Goal: Information Seeking & Learning: Find specific fact

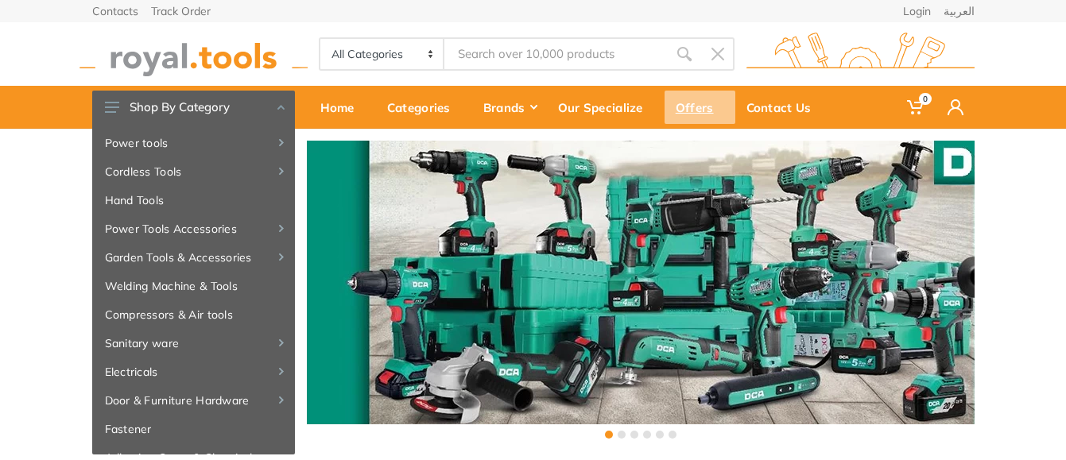
click at [692, 109] on div "Offers" at bounding box center [700, 107] width 71 height 33
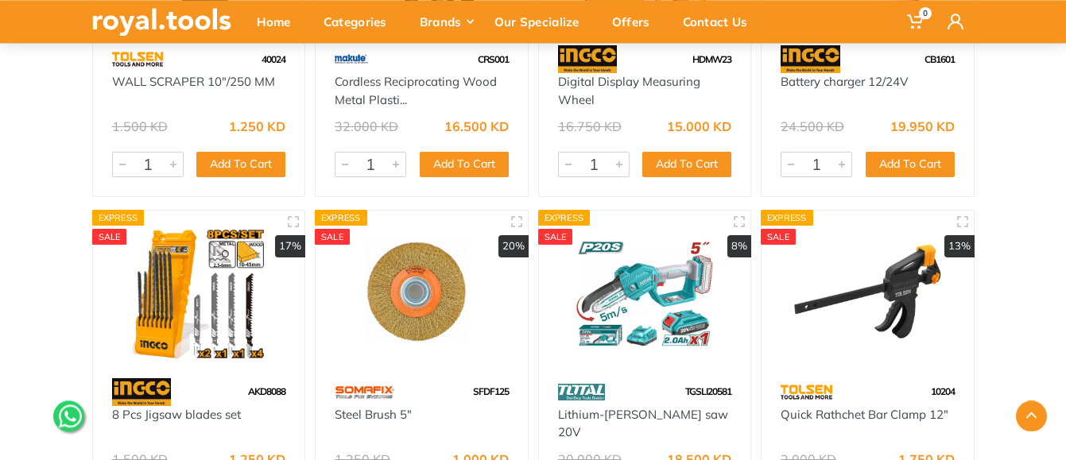
scroll to position [29113, 0]
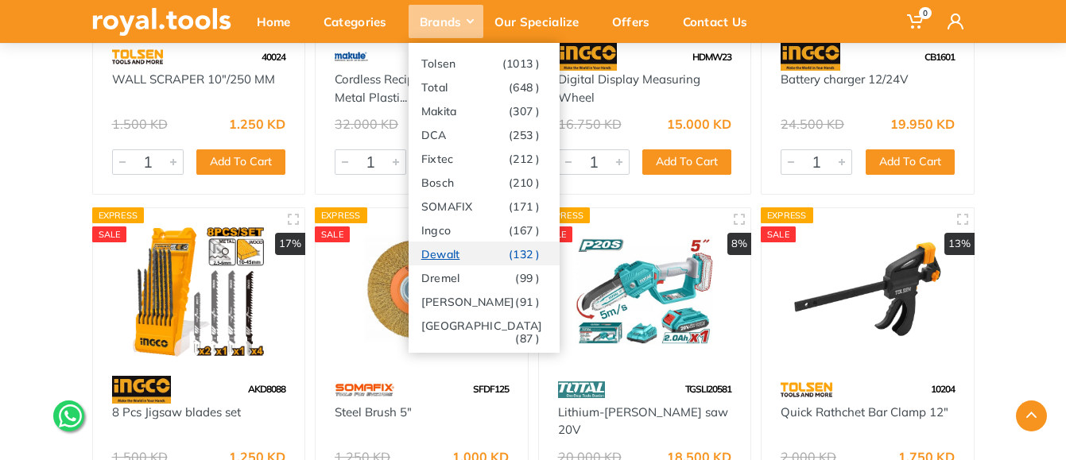
click at [451, 252] on link "Dewalt (132 )" at bounding box center [484, 254] width 151 height 24
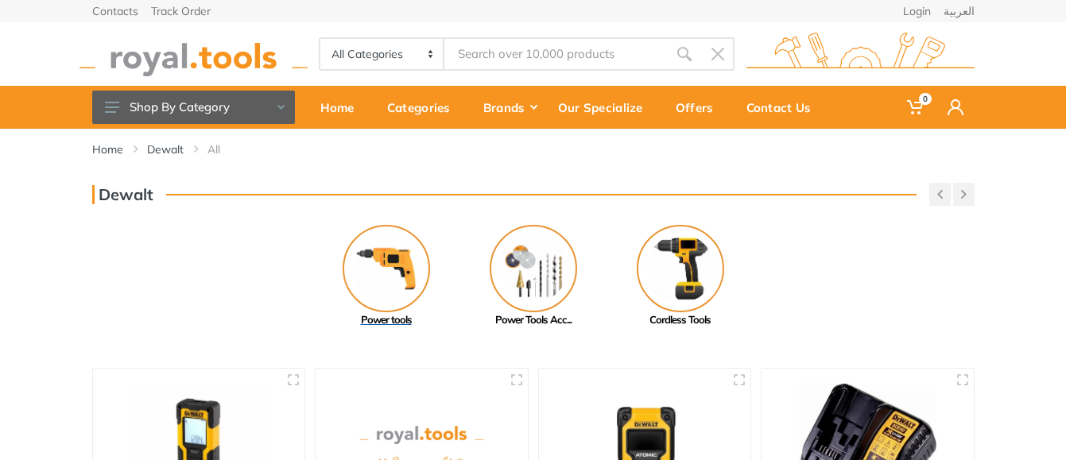
click at [384, 262] on img at bounding box center [386, 268] width 87 height 87
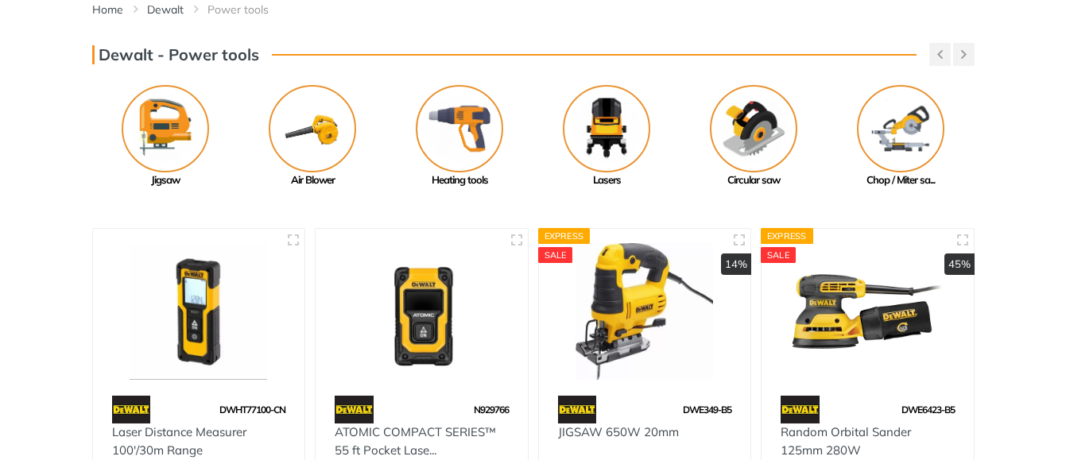
scroll to position [81, 0]
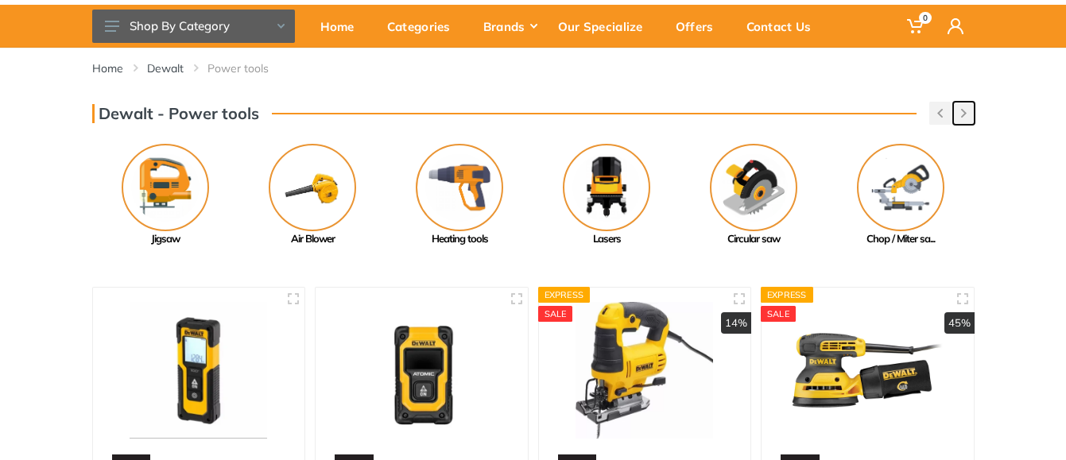
click at [965, 114] on use "button" at bounding box center [964, 113] width 6 height 9
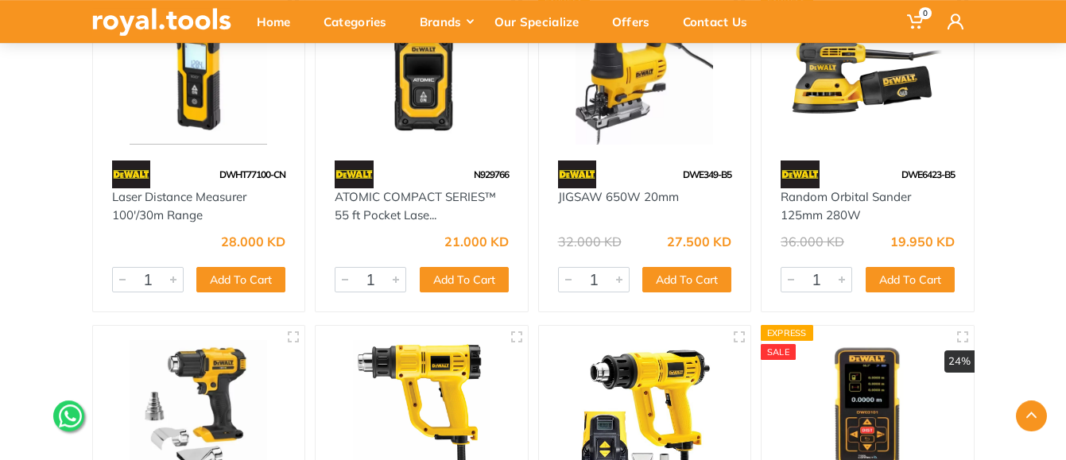
scroll to position [0, 0]
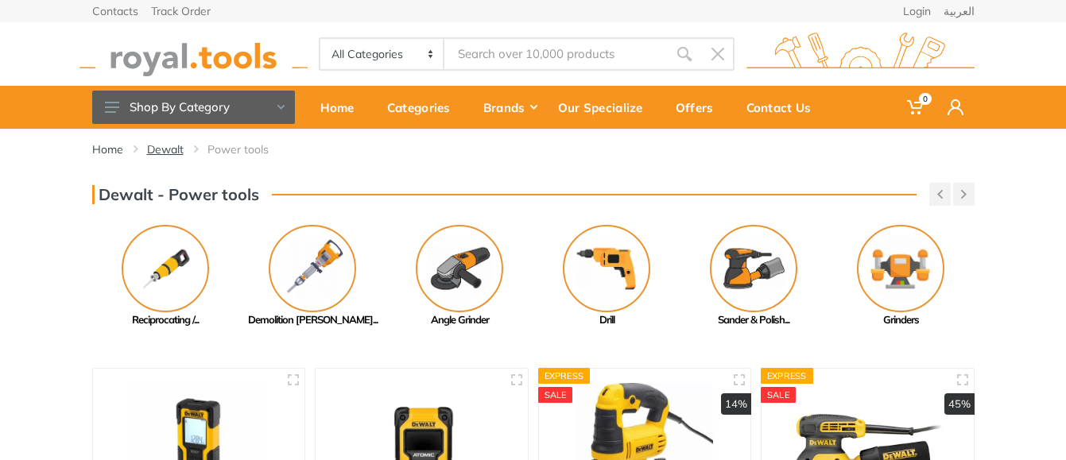
click at [164, 151] on link "Dewalt" at bounding box center [165, 150] width 37 height 16
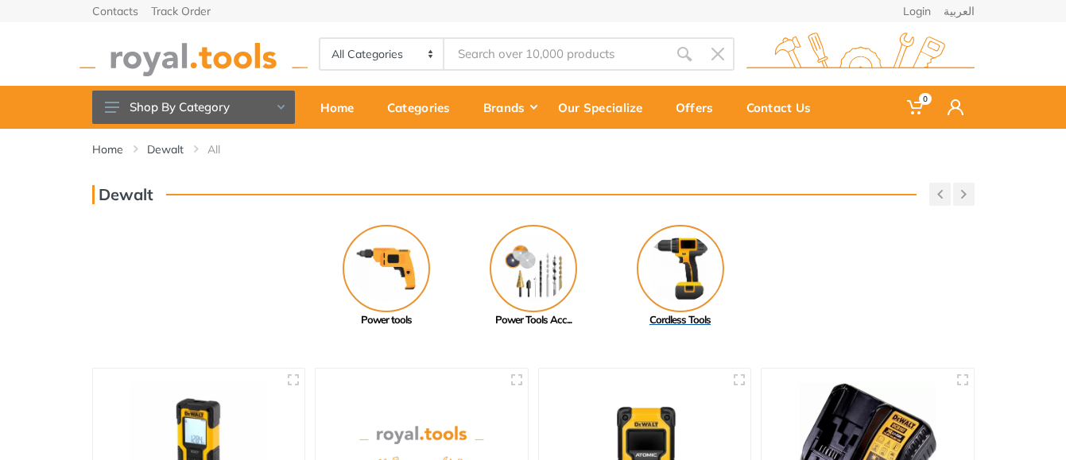
click at [672, 262] on img at bounding box center [680, 268] width 87 height 87
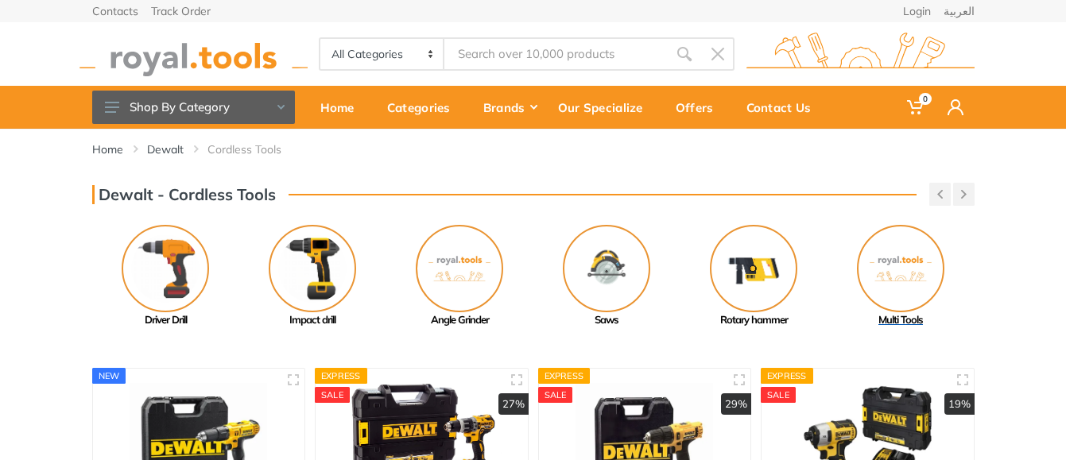
click at [911, 259] on img at bounding box center [900, 268] width 87 height 87
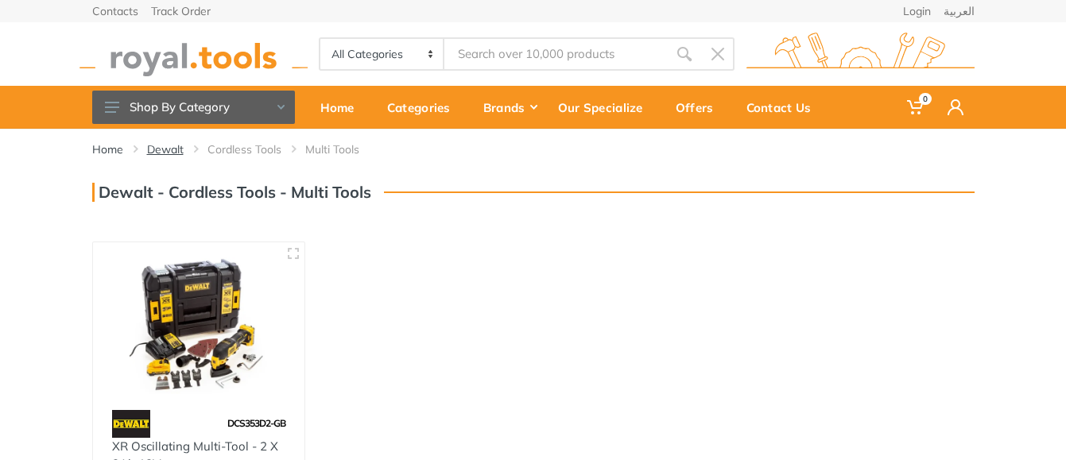
click at [160, 146] on link "Dewalt" at bounding box center [165, 150] width 37 height 16
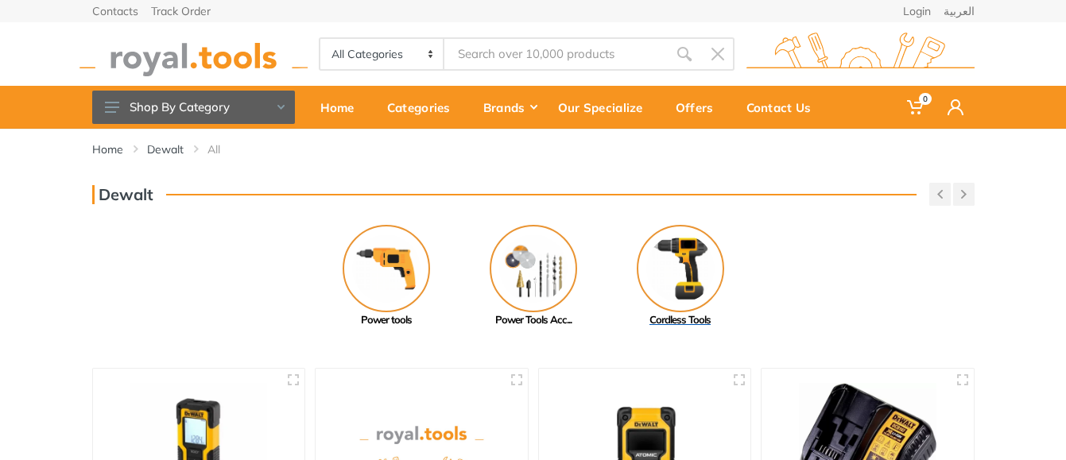
click at [689, 266] on img at bounding box center [680, 268] width 87 height 87
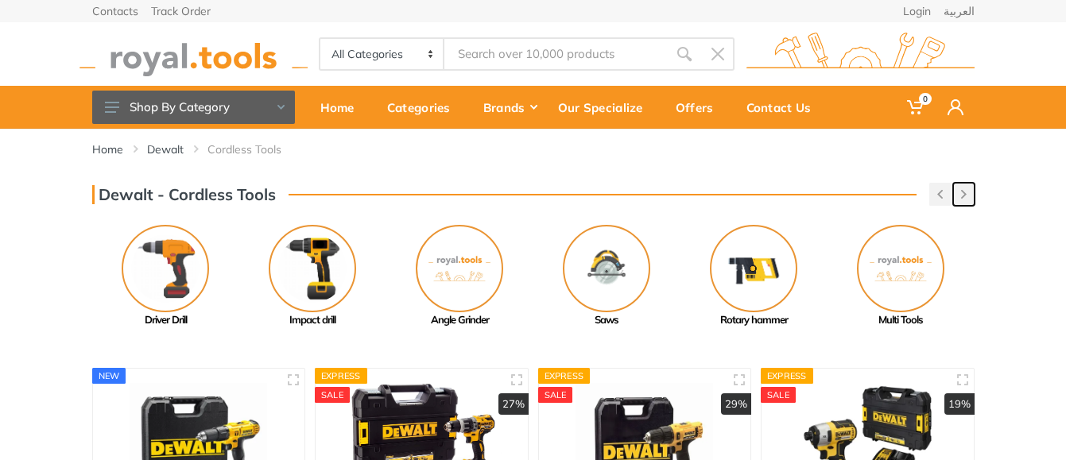
click at [968, 196] on button "button" at bounding box center [963, 194] width 21 height 23
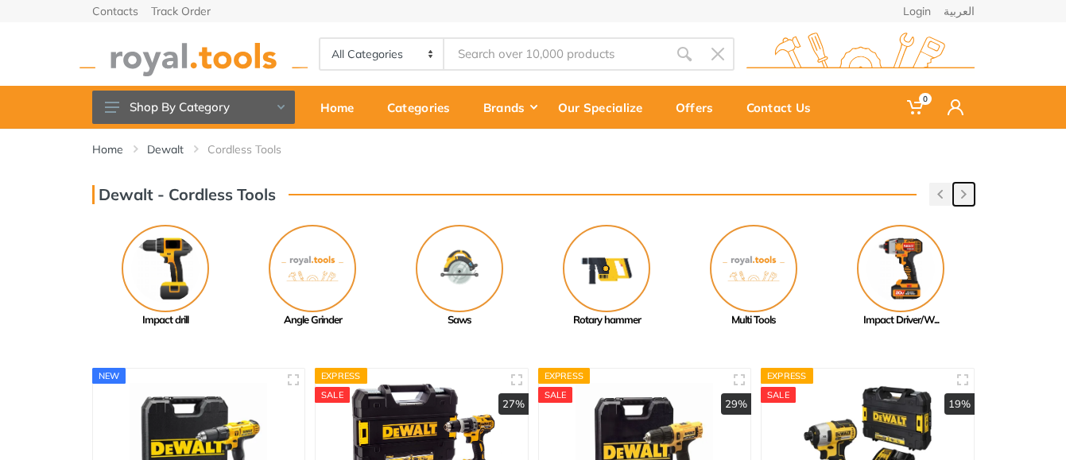
click at [968, 196] on button "button" at bounding box center [963, 194] width 21 height 23
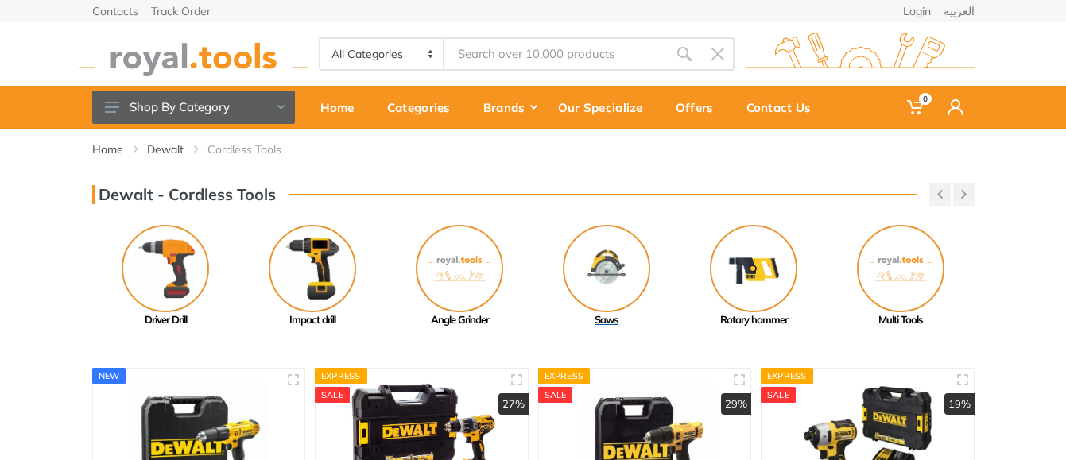
click at [613, 270] on img at bounding box center [606, 268] width 87 height 87
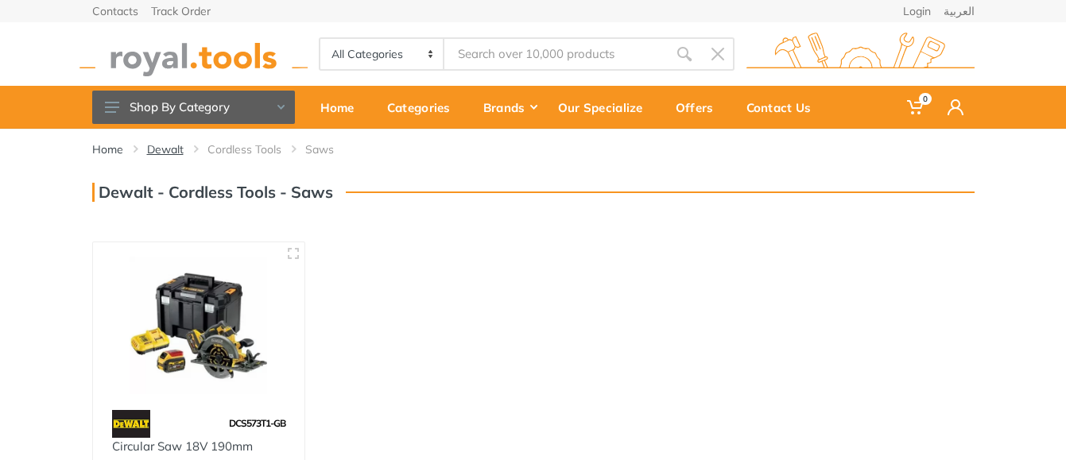
click at [161, 151] on link "Dewalt" at bounding box center [165, 150] width 37 height 16
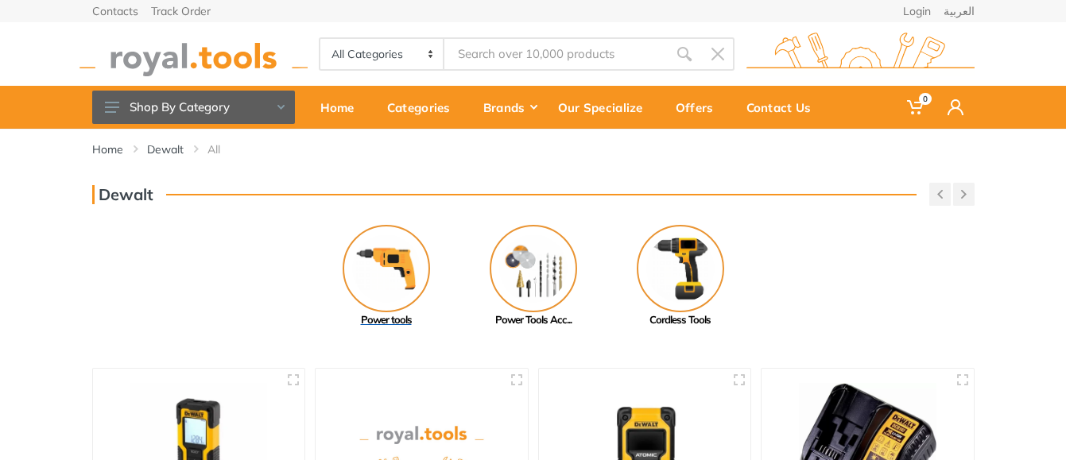
click at [367, 263] on img at bounding box center [386, 268] width 87 height 87
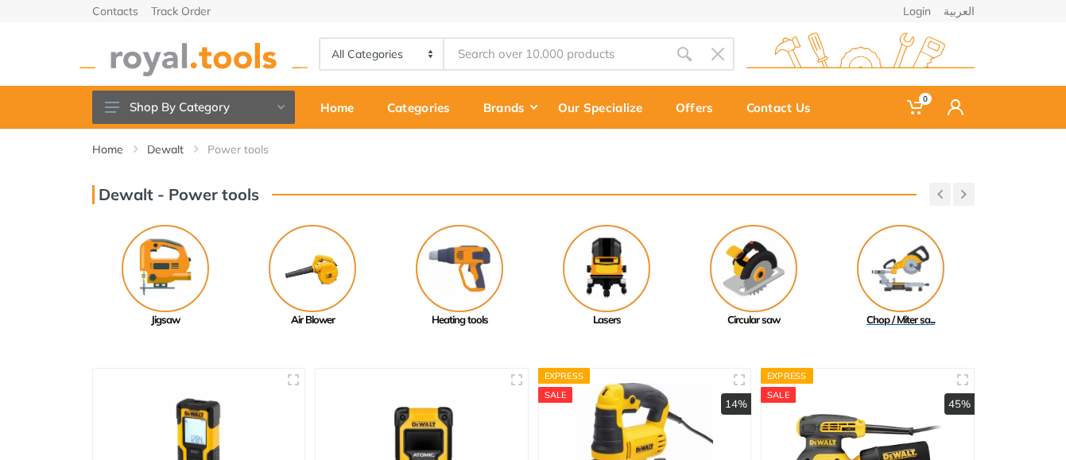
click at [895, 272] on img at bounding box center [900, 268] width 87 height 87
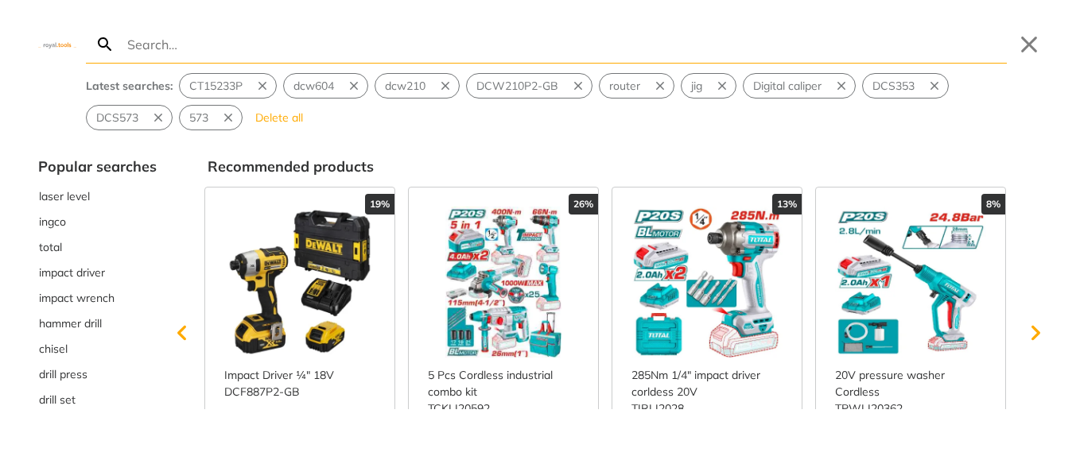
type input "DCW210"
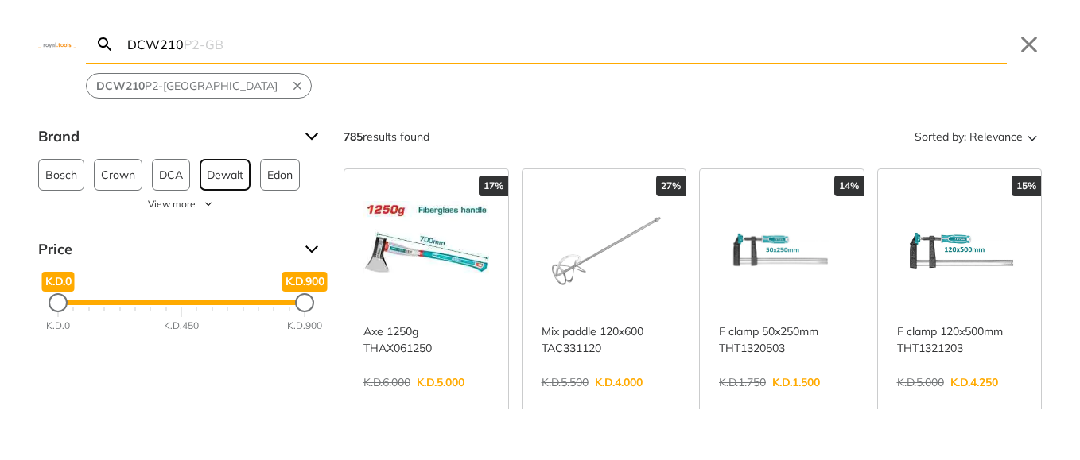
click at [215, 174] on span "Dewalt" at bounding box center [225, 175] width 37 height 30
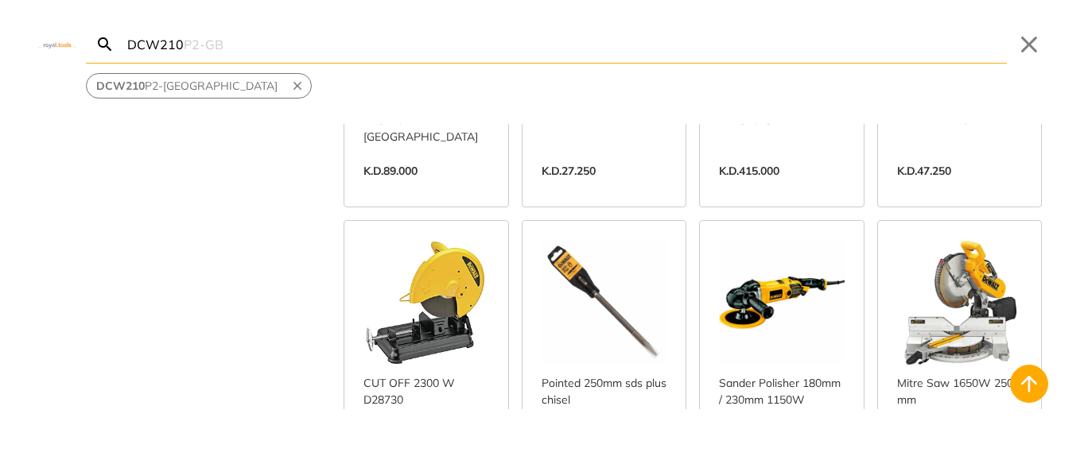
scroll to position [1717, 0]
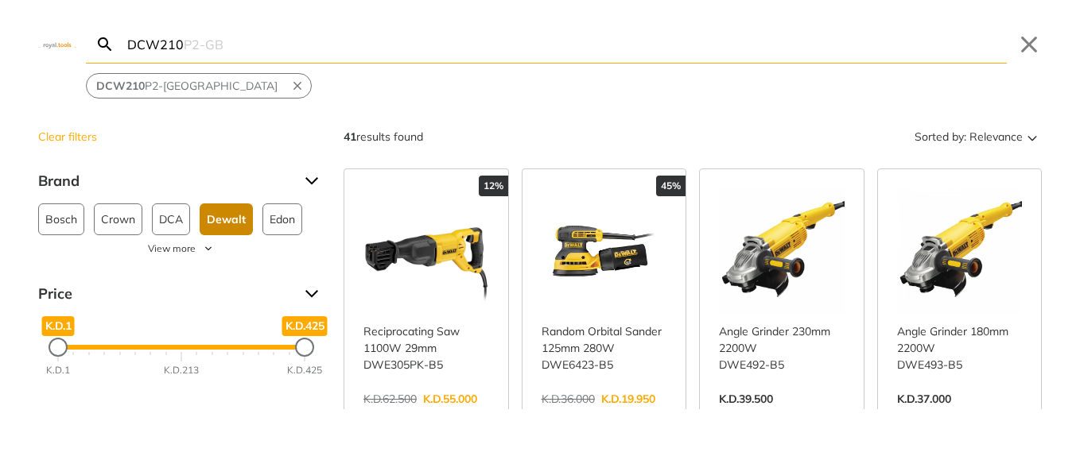
drag, startPoint x: 231, startPoint y: 45, endPoint x: 99, endPoint y: 49, distance: 132.0
click at [124, 49] on input "DCW210" at bounding box center [565, 43] width 882 height 37
paste input "CT15233P"
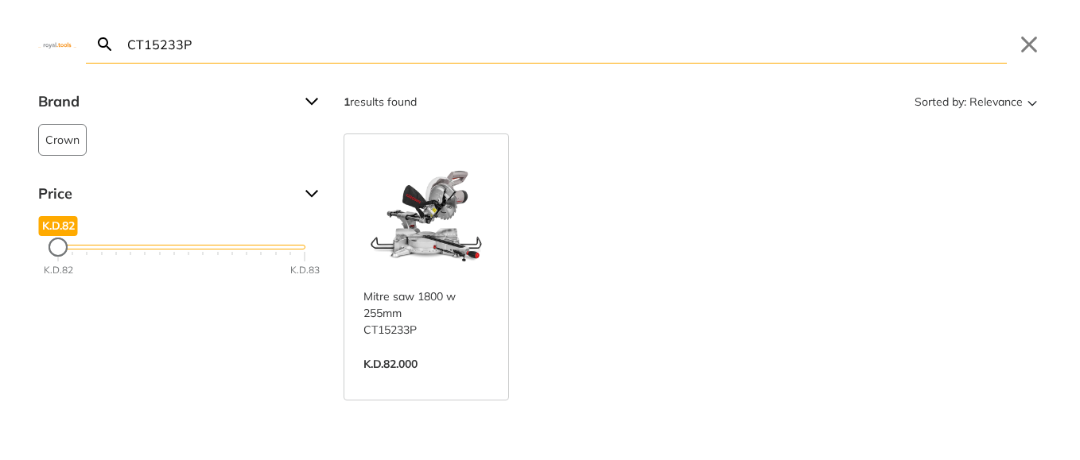
type input "CT15233P"
click at [438, 381] on link "View more →" at bounding box center [426, 381] width 126 height 0
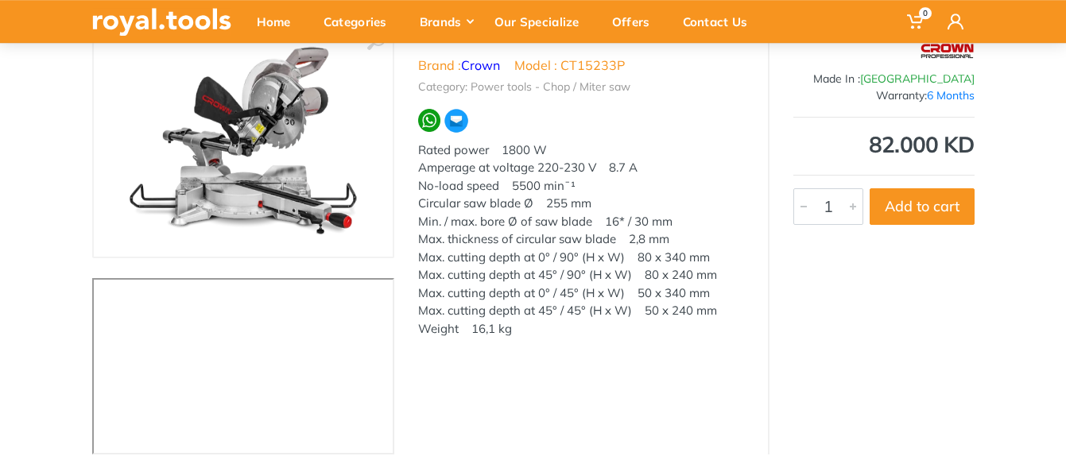
scroll to position [162, 0]
